Goal: Book appointment/travel/reservation

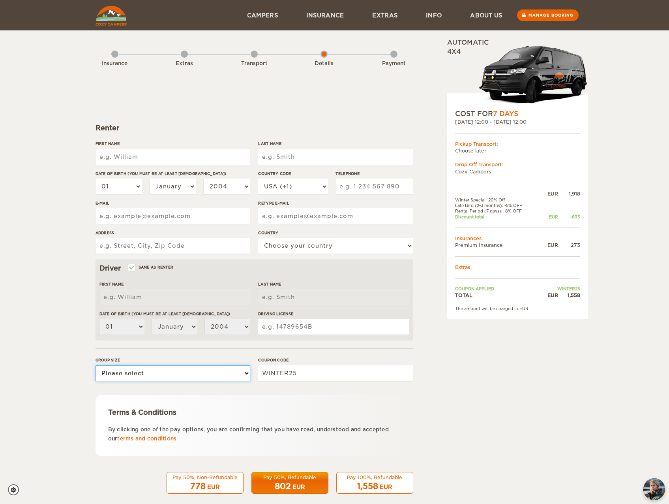
click at [150, 371] on select "Please select 1 2" at bounding box center [173, 373] width 155 height 16
select select "2"
click at [96, 365] on select "Please select 1 2" at bounding box center [173, 373] width 155 height 16
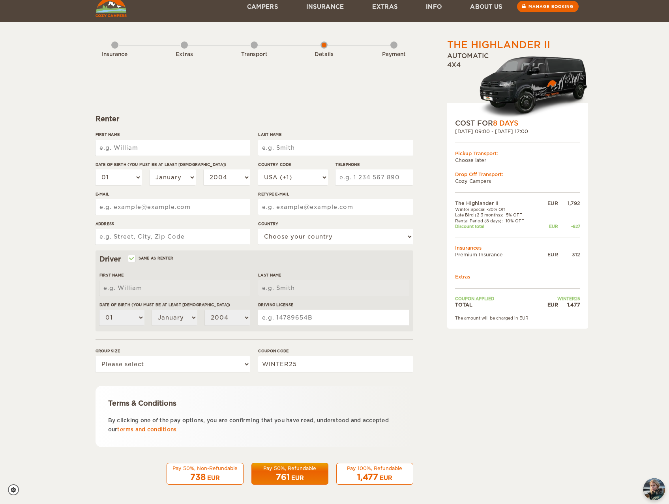
scroll to position [9, 0]
click at [195, 371] on select "Please select 1 2" at bounding box center [173, 364] width 155 height 16
select select "2"
click at [96, 356] on select "Please select 1 2" at bounding box center [173, 364] width 155 height 16
click at [287, 473] on span "761" at bounding box center [283, 476] width 14 height 9
